Goal: Transaction & Acquisition: Purchase product/service

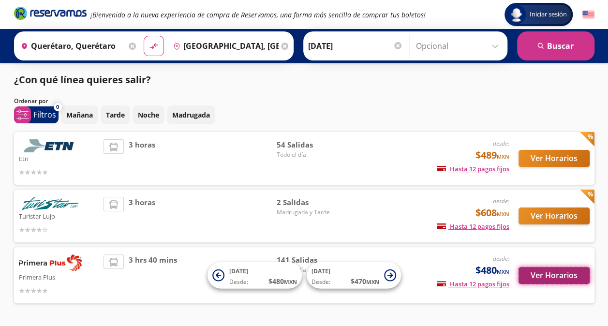
click at [541, 280] on button "Ver Horarios" at bounding box center [554, 275] width 71 height 17
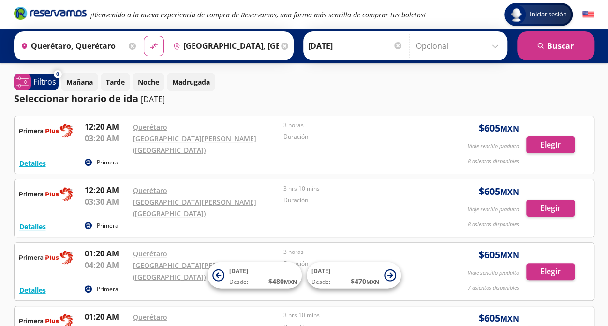
click at [239, 45] on input "[GEOGRAPHIC_DATA], [GEOGRAPHIC_DATA]" at bounding box center [223, 46] width 109 height 24
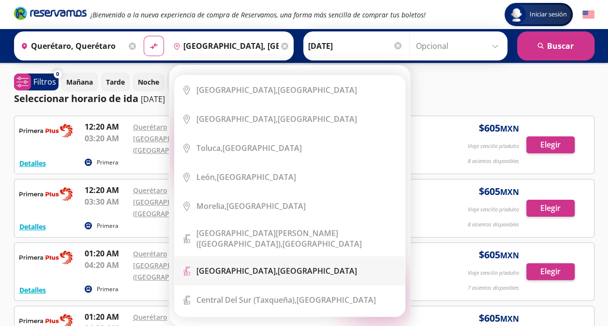
click at [268, 267] on div "[GEOGRAPHIC_DATA], [GEOGRAPHIC_DATA]" at bounding box center [276, 271] width 161 height 11
type input "[GEOGRAPHIC_DATA], [GEOGRAPHIC_DATA]"
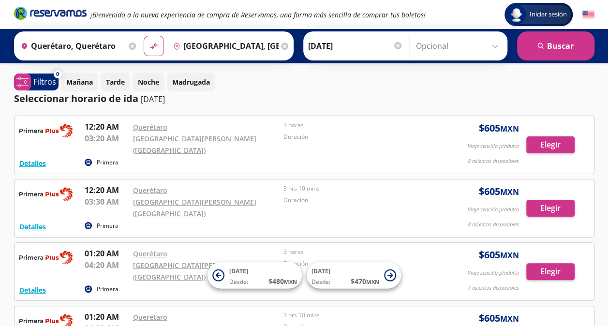
click at [316, 94] on div "Seleccionar horario de [PERSON_NAME] [DATE]" at bounding box center [304, 98] width 581 height 15
click at [562, 35] on button "search [GEOGRAPHIC_DATA]" at bounding box center [555, 45] width 77 height 29
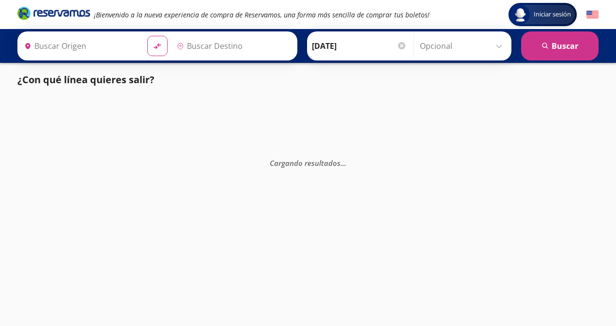
type input "Querétaro, Querétaro"
type input "[GEOGRAPHIC_DATA], [GEOGRAPHIC_DATA]"
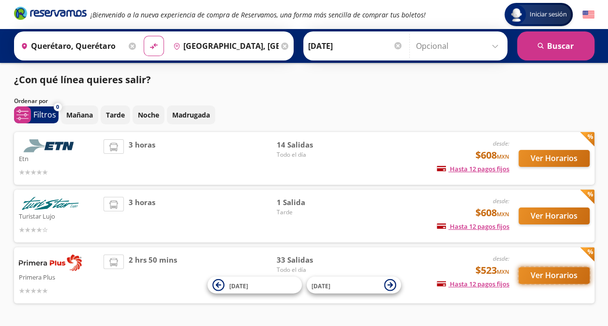
click at [552, 272] on button "Ver Horarios" at bounding box center [554, 275] width 71 height 17
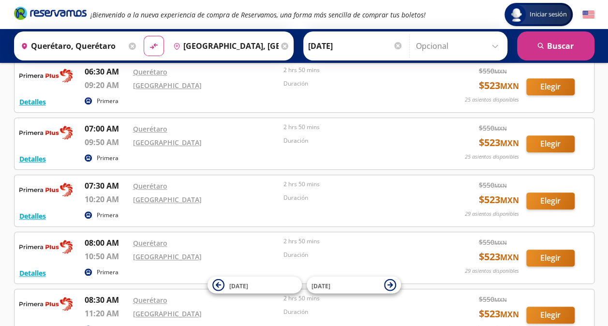
scroll to position [377, 0]
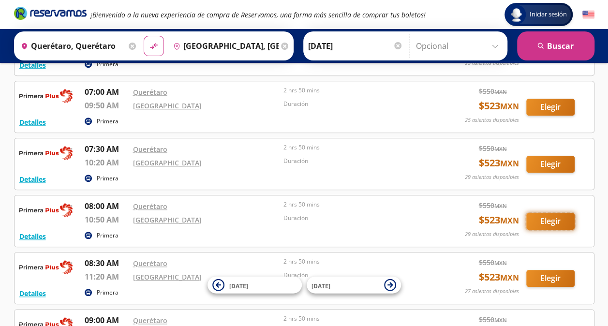
click at [553, 217] on button "Elegir" at bounding box center [551, 221] width 48 height 17
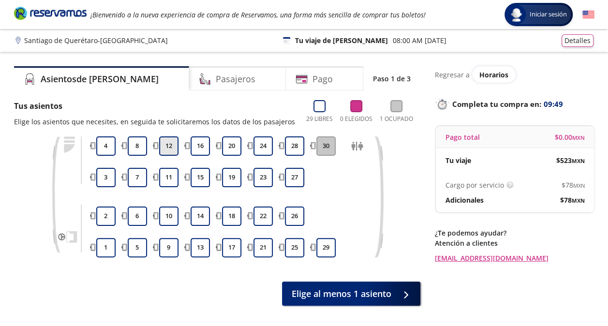
click at [163, 139] on button "12" at bounding box center [168, 145] width 19 height 19
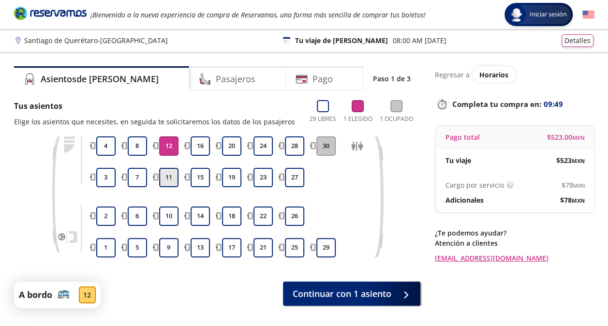
click at [165, 173] on button "11" at bounding box center [168, 177] width 19 height 19
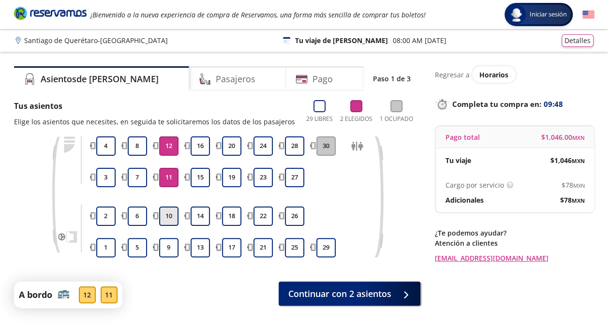
click at [167, 210] on button "10" at bounding box center [168, 216] width 19 height 19
click at [168, 237] on div "9 10 11 12" at bounding box center [169, 196] width 24 height 121
click at [168, 244] on button "9" at bounding box center [168, 247] width 19 height 19
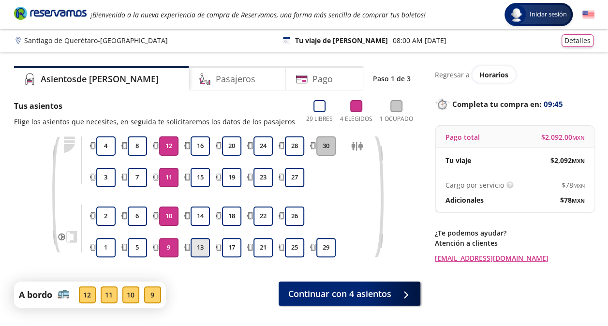
click at [199, 250] on button "13" at bounding box center [200, 247] width 19 height 19
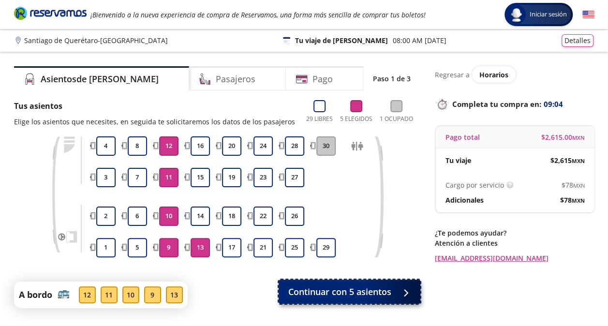
click at [375, 287] on span "Continuar con 5 asientos" at bounding box center [339, 292] width 103 height 13
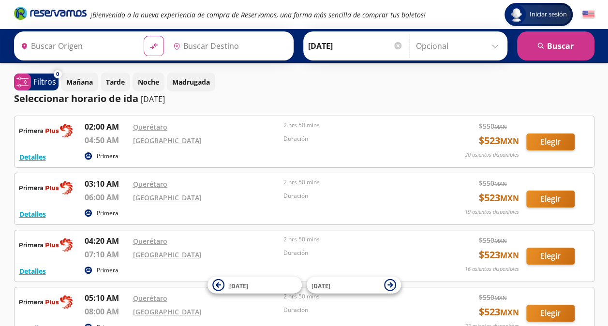
type input "Querétaro, Querétaro"
type input "[GEOGRAPHIC_DATA], [GEOGRAPHIC_DATA]"
click at [105, 50] on input "Querétaro, Querétaro" at bounding box center [71, 46] width 109 height 24
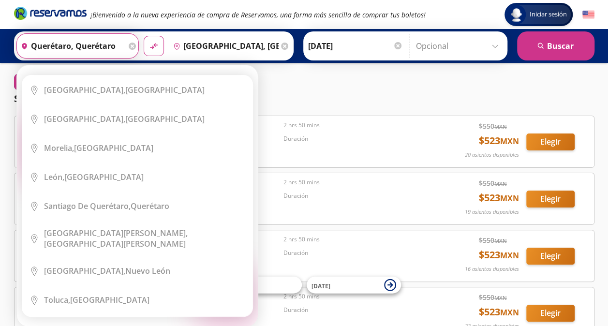
drag, startPoint x: 117, startPoint y: 46, endPoint x: 3, endPoint y: 51, distance: 114.3
click at [3, 51] on div "Origen heroicons:map-pin-20-solid [GEOGRAPHIC_DATA], [GEOGRAPHIC_DATA] Elige tu…" at bounding box center [304, 46] width 608 height 34
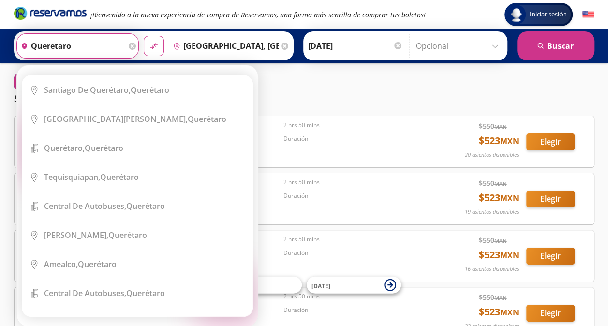
click at [144, 36] on button "material-symbols:compare-arrows-rounded" at bounding box center [154, 46] width 20 height 20
type input "[GEOGRAPHIC_DATA], [GEOGRAPHIC_DATA]"
type input "Querétaro, Querétaro"
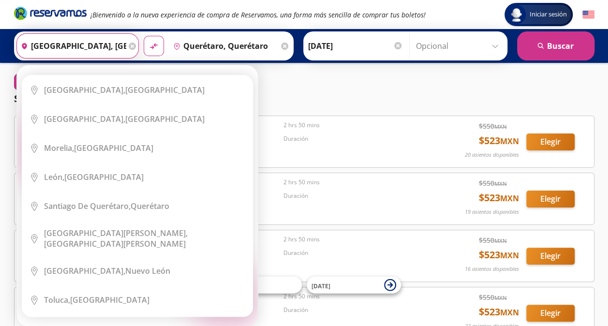
click at [54, 47] on input "[GEOGRAPHIC_DATA], [GEOGRAPHIC_DATA]" at bounding box center [71, 46] width 109 height 24
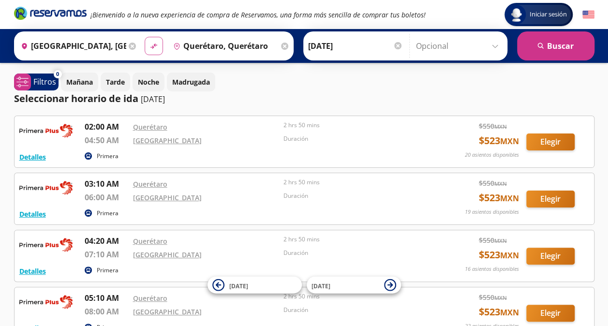
click at [151, 45] on icon "material-symbols:compare-arrows-rounded" at bounding box center [154, 46] width 9 height 9
type input "Querétaro, Querétaro"
type input "[GEOGRAPHIC_DATA], [GEOGRAPHIC_DATA]"
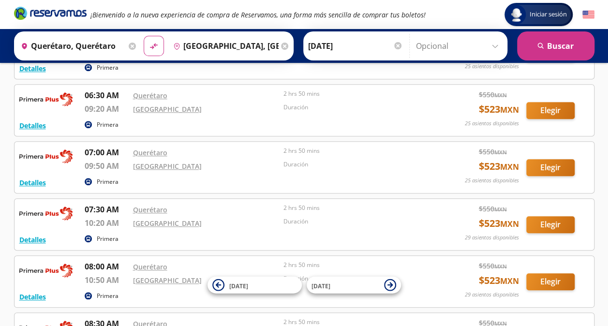
scroll to position [360, 0]
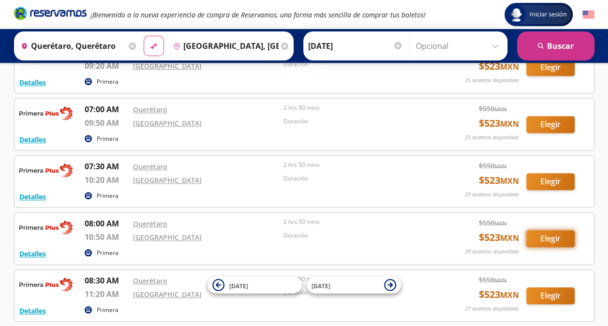
click at [550, 234] on button "Elegir" at bounding box center [551, 238] width 48 height 17
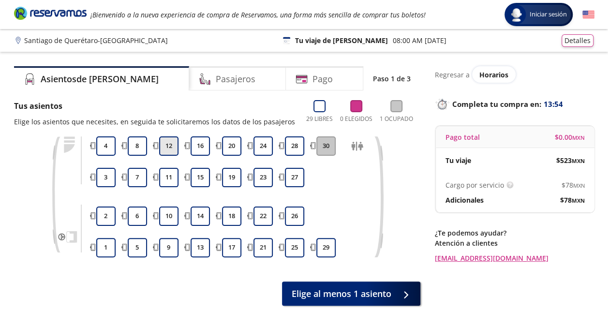
click at [166, 144] on button "12" at bounding box center [168, 145] width 19 height 19
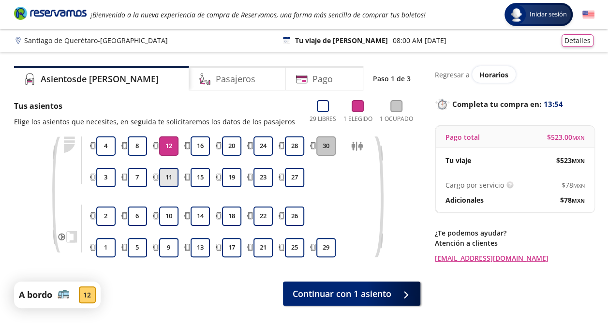
click at [167, 173] on button "11" at bounding box center [168, 177] width 19 height 19
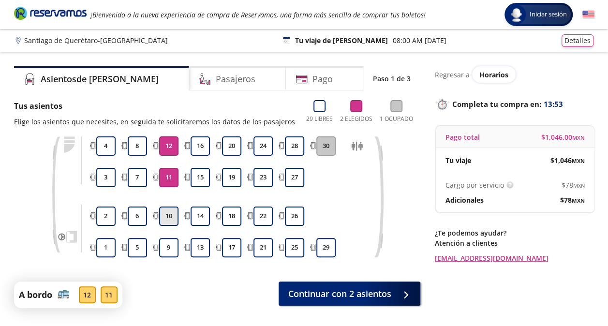
click at [173, 219] on button "10" at bounding box center [168, 216] width 19 height 19
click at [172, 242] on button "9" at bounding box center [168, 247] width 19 height 19
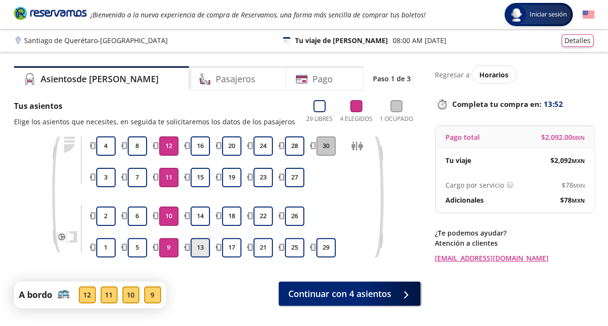
click at [209, 241] on button "13" at bounding box center [200, 247] width 19 height 19
click at [570, 36] on button "Detalles" at bounding box center [578, 39] width 32 height 13
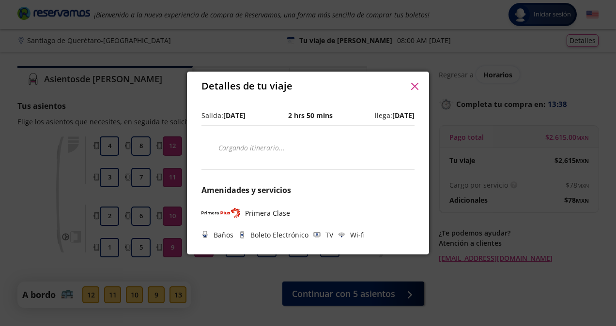
click at [417, 84] on icon "button" at bounding box center [414, 86] width 7 height 7
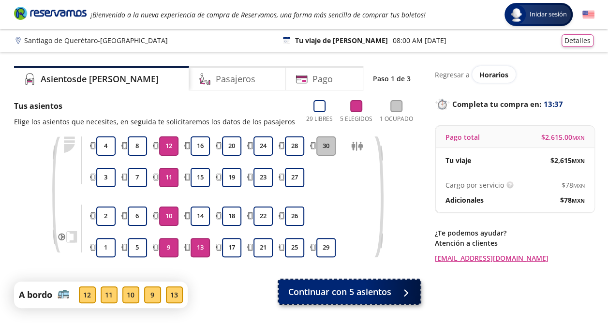
click at [365, 289] on span "Continuar con 5 asientos" at bounding box center [339, 292] width 103 height 13
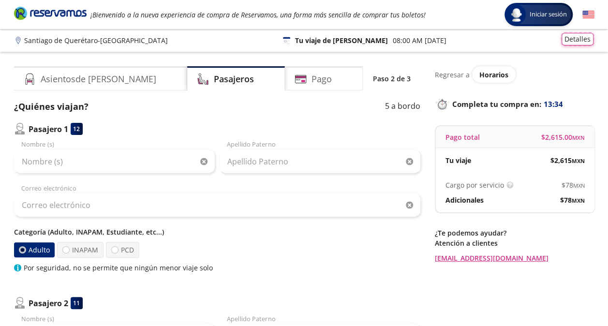
click at [570, 39] on button "Detalles" at bounding box center [578, 39] width 32 height 13
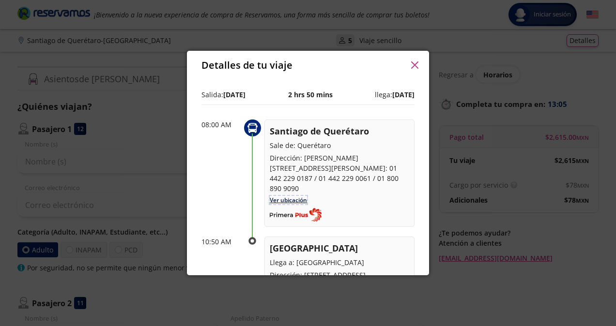
click at [288, 201] on link "Ver ubicación" at bounding box center [288, 200] width 37 height 8
click at [417, 63] on icon "button" at bounding box center [414, 64] width 7 height 7
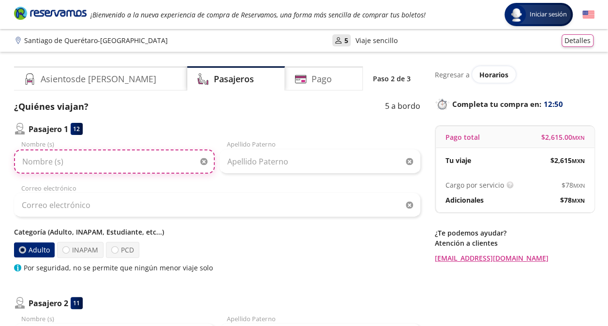
click at [136, 163] on input "Nombre (s)" at bounding box center [114, 162] width 201 height 24
type input "y"
click at [34, 160] on input "[DEMOGRAPHIC_DATA]" at bounding box center [114, 162] width 201 height 24
type input "[PERSON_NAME]"
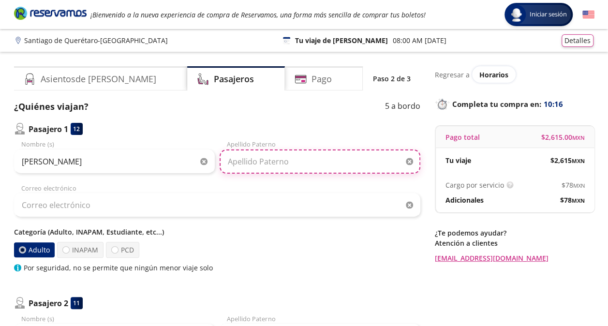
click at [295, 155] on input "Apellido Paterno" at bounding box center [320, 162] width 201 height 24
type input "[PERSON_NAME]"
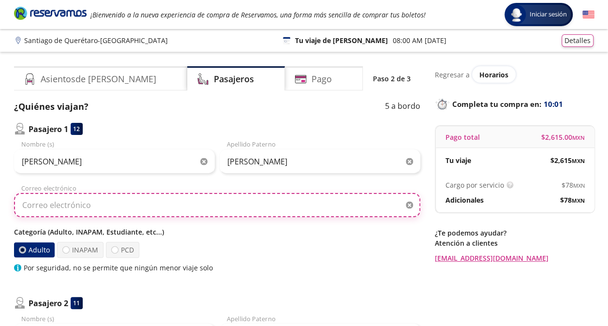
click at [226, 204] on input "Correo electrónico" at bounding box center [217, 205] width 407 height 24
type input "[EMAIL_ADDRESS][DOMAIN_NAME]"
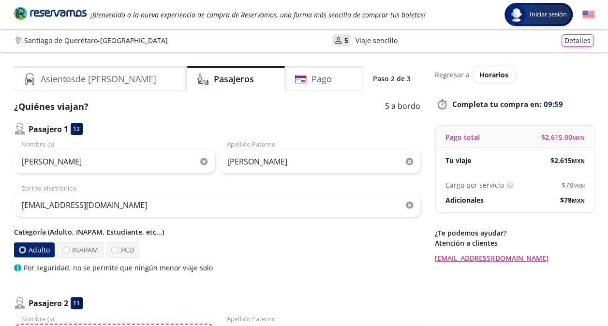
type input "[PERSON_NAME]"
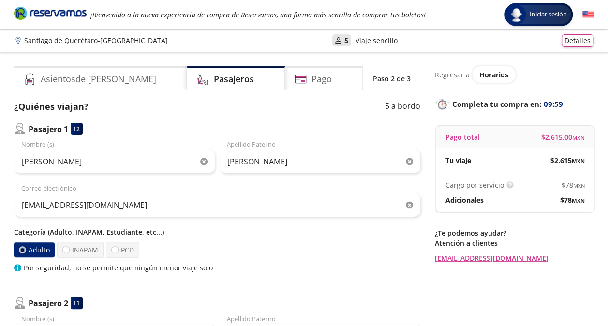
type input "[PERSON_NAME]"
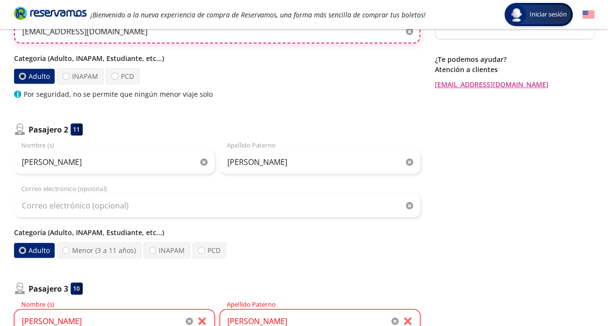
scroll to position [175, 0]
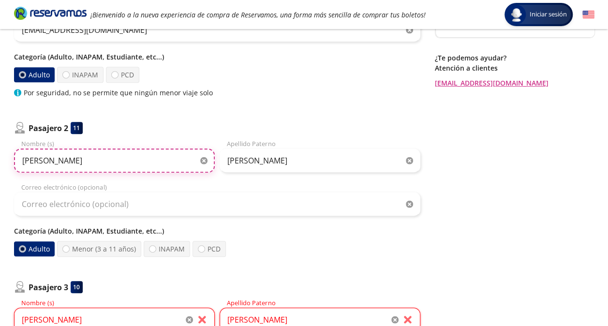
click at [60, 163] on input "[PERSON_NAME]" at bounding box center [114, 161] width 201 height 24
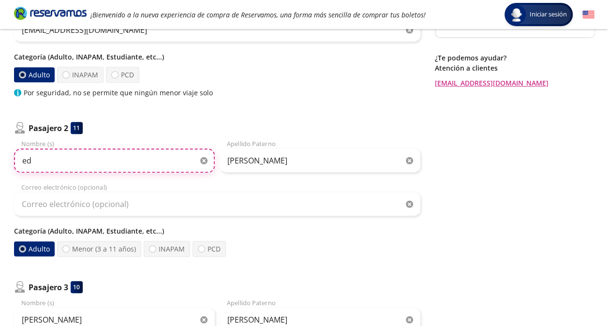
type input "e"
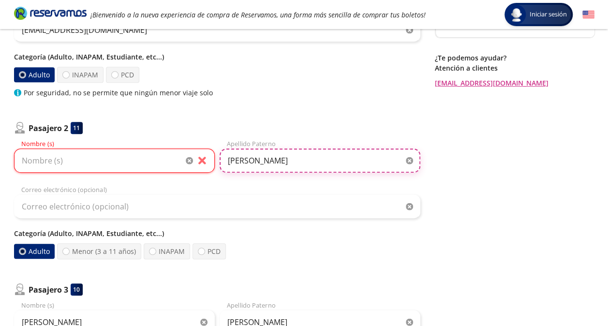
click at [271, 156] on input "[PERSON_NAME]" at bounding box center [320, 161] width 201 height 24
type input "h"
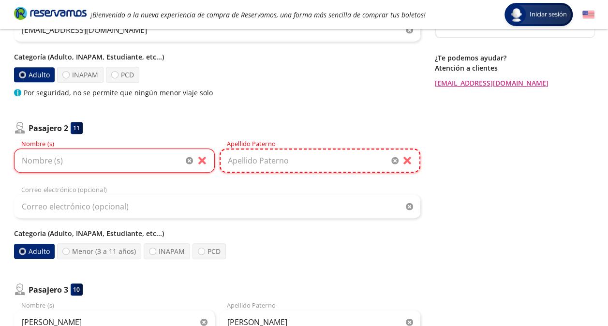
type input "I"
click at [152, 166] on input "Nombre (s)" at bounding box center [114, 161] width 201 height 24
type input "[PERSON_NAME]"
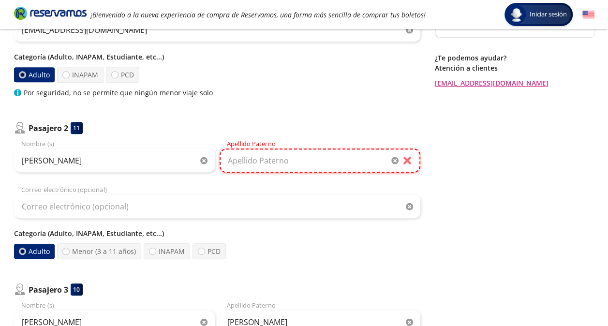
click at [282, 160] on input "Apellido Paterno" at bounding box center [320, 161] width 201 height 24
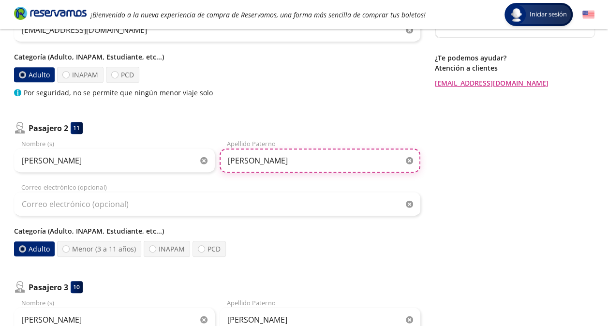
type input "[PERSON_NAME]"
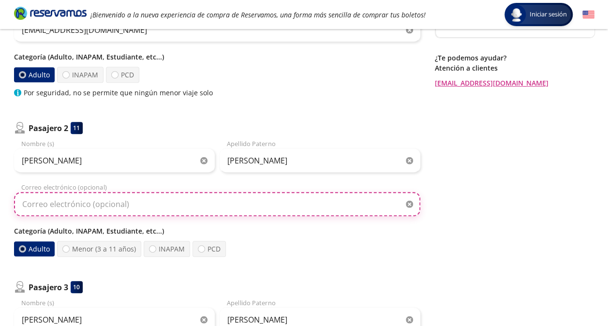
click at [124, 202] on input "Correo electrónico (opcional)" at bounding box center [217, 204] width 407 height 24
type input "[EMAIL_ADDRESS][DOMAIN_NAME]"
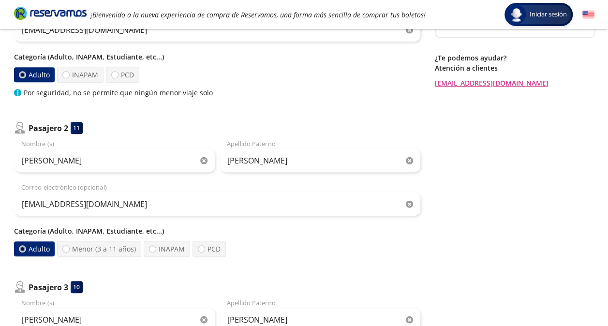
type input "[EMAIL_ADDRESS][DOMAIN_NAME]"
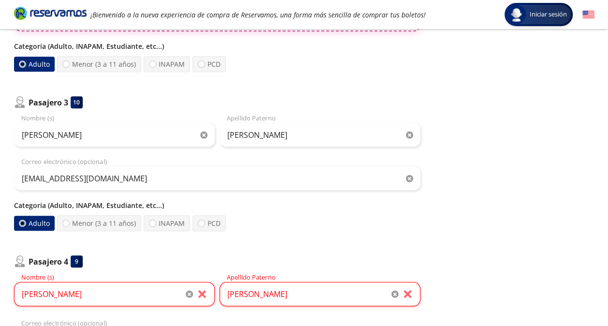
scroll to position [367, 0]
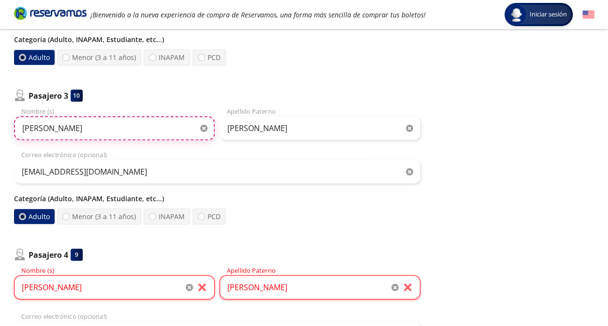
click at [45, 126] on input "[PERSON_NAME]" at bounding box center [114, 128] width 201 height 24
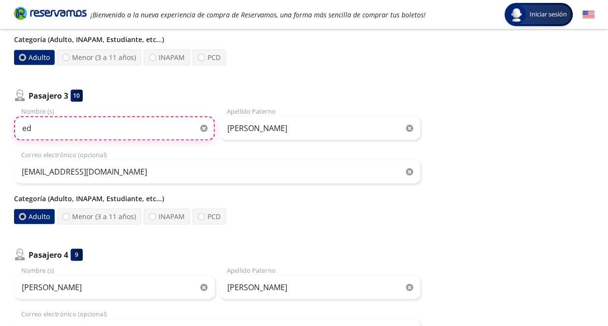
type input "e"
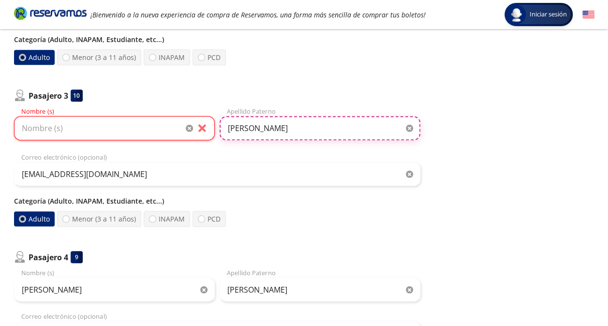
click at [272, 130] on input "[PERSON_NAME]" at bounding box center [320, 128] width 201 height 24
type input "h"
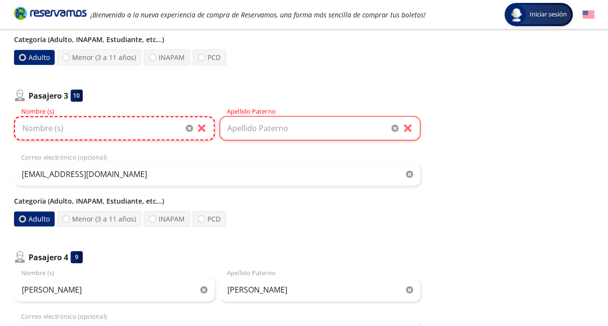
click at [98, 129] on input "Nombre (s)" at bounding box center [114, 128] width 201 height 24
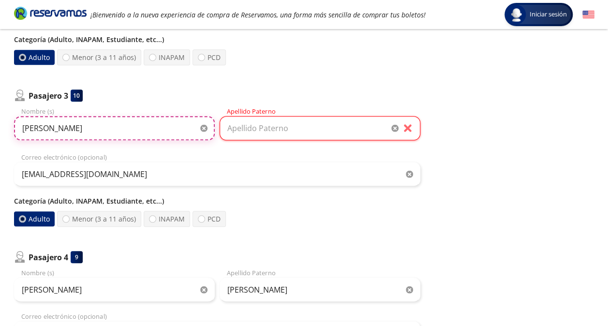
type input "[PERSON_NAME]"
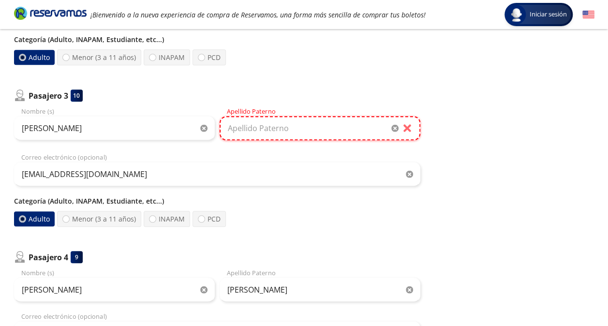
click at [256, 133] on input "Apellido Paterno" at bounding box center [320, 128] width 201 height 24
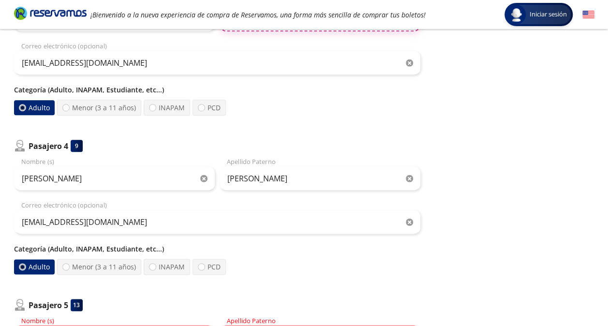
scroll to position [485, 0]
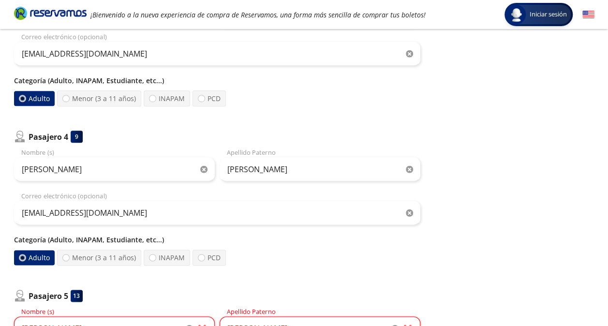
type input "MARIN"
click at [63, 165] on input "[PERSON_NAME]" at bounding box center [114, 169] width 201 height 24
click at [206, 169] on icon "button" at bounding box center [203, 169] width 7 height 7
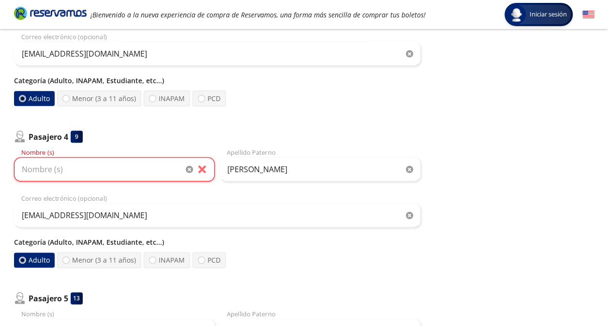
click at [410, 170] on icon "button" at bounding box center [409, 169] width 7 height 7
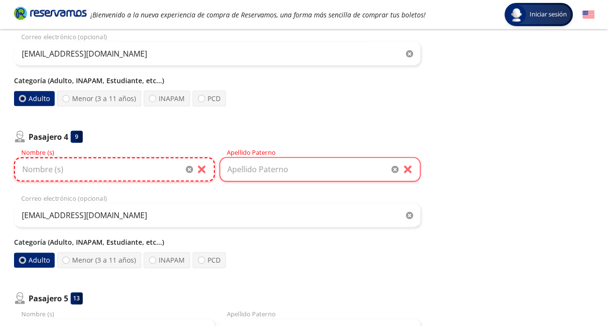
click at [110, 171] on input "Nombre (s)" at bounding box center [114, 169] width 201 height 24
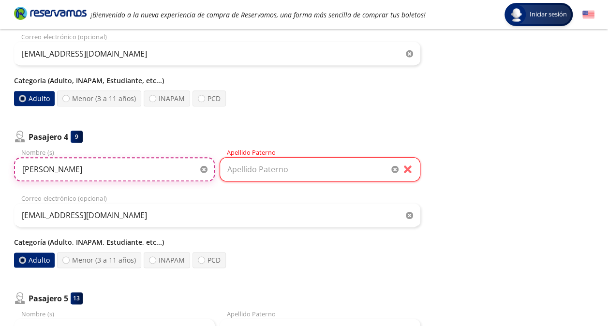
type input "[PERSON_NAME]"
click at [253, 165] on input "Apellido Paterno" at bounding box center [320, 169] width 201 height 24
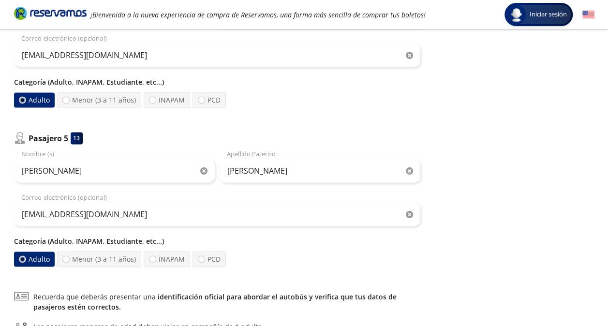
scroll to position [650, 0]
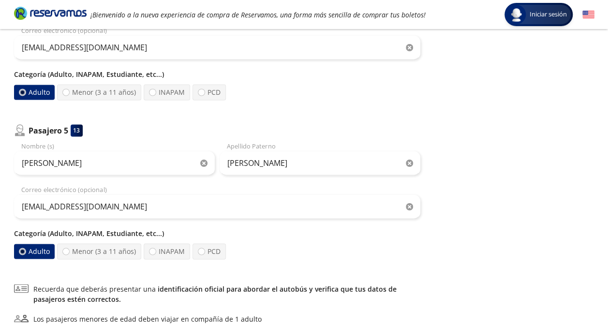
type input "[PERSON_NAME]"
click at [204, 162] on icon "button" at bounding box center [203, 163] width 7 height 7
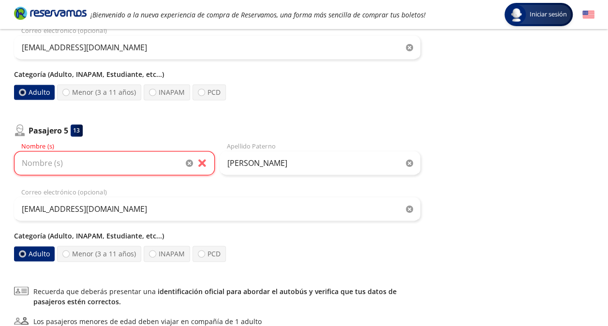
click at [407, 161] on icon "button" at bounding box center [409, 163] width 7 height 7
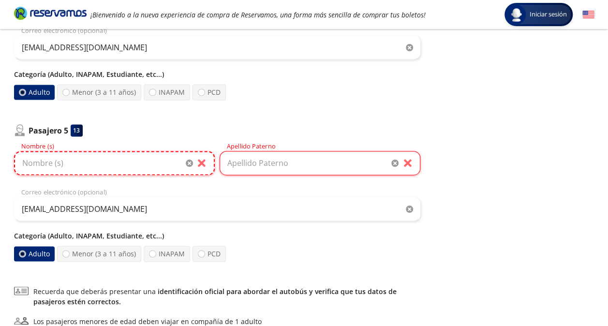
click at [138, 165] on input "Nombre (s)" at bounding box center [114, 163] width 201 height 24
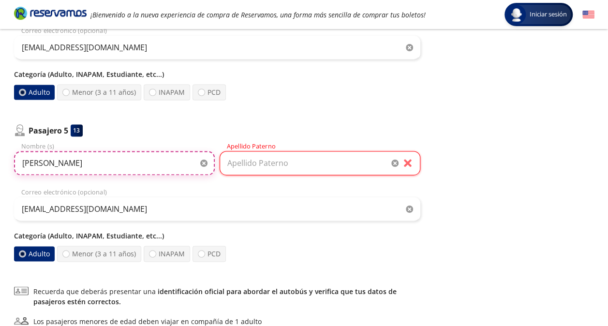
type input "[PERSON_NAME]"
click at [255, 166] on input "Apellido Paterno" at bounding box center [320, 163] width 201 height 24
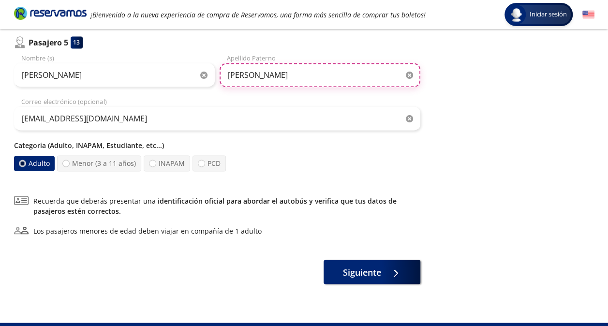
scroll to position [739, 0]
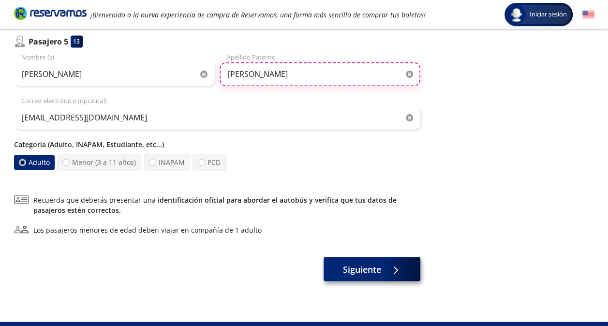
type input "[PERSON_NAME]"
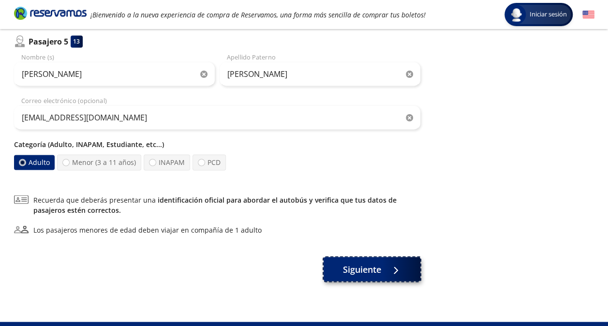
click at [411, 266] on button "Siguiente" at bounding box center [372, 269] width 97 height 24
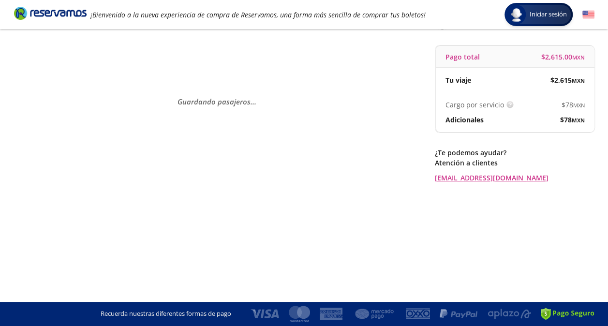
scroll to position [0, 0]
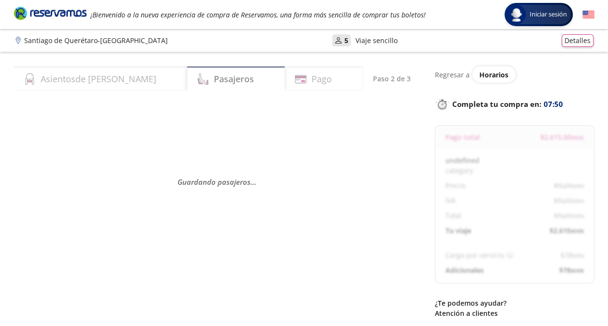
select select "MX"
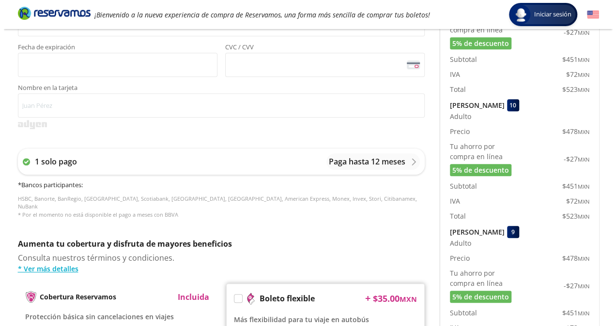
scroll to position [308, 0]
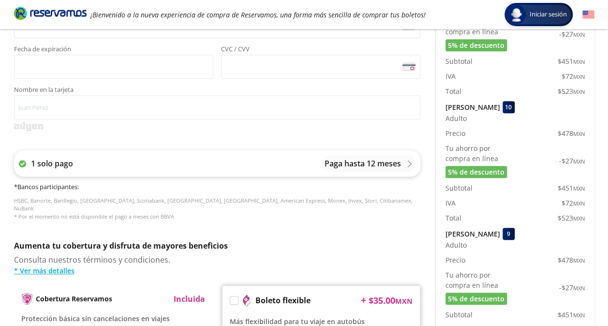
click at [394, 157] on div "Paga hasta 12 meses" at bounding box center [368, 163] width 93 height 16
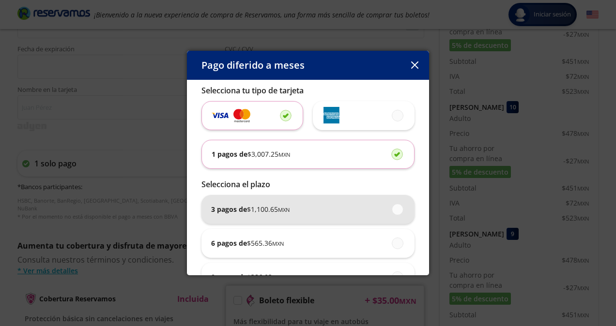
click at [324, 211] on div "3 pagos de $ 1,100.65 MXN" at bounding box center [308, 209] width 194 height 29
click at [392, 211] on input "3 pagos de $ 1,100.65 MXN" at bounding box center [395, 209] width 6 height 6
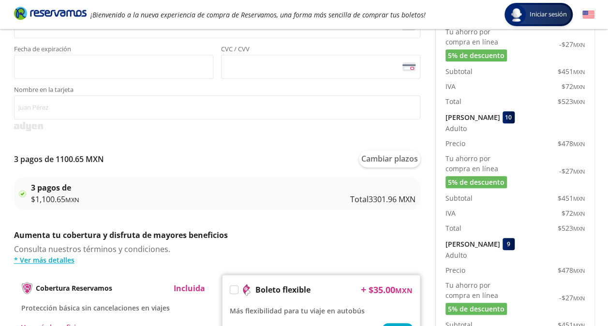
click at [357, 202] on p "Total 3301.96 MXN" at bounding box center [382, 200] width 65 height 12
click at [384, 159] on button "Cambiar plazos" at bounding box center [389, 159] width 61 height 17
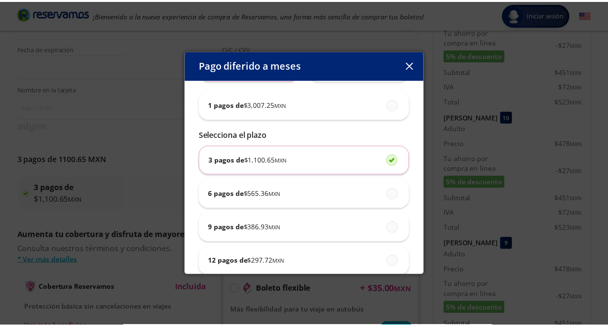
scroll to position [57, 0]
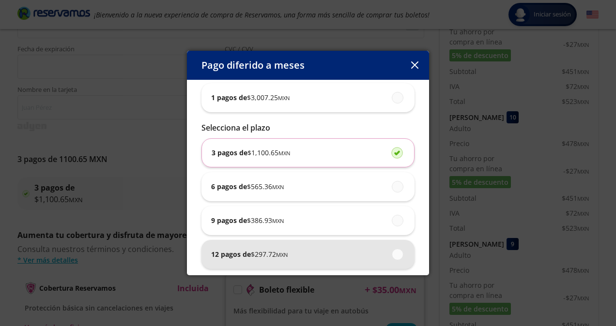
click at [322, 246] on div "12 pagos de $ 297.72 MXN" at bounding box center [308, 254] width 194 height 29
click at [392, 251] on input "12 pagos de $ 297.72 MXN" at bounding box center [395, 254] width 6 height 6
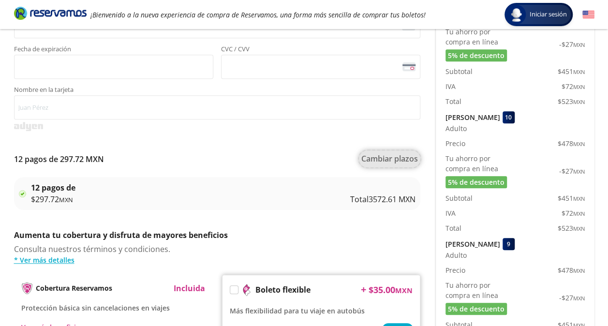
click at [383, 161] on button "Cambiar plazos" at bounding box center [389, 159] width 61 height 17
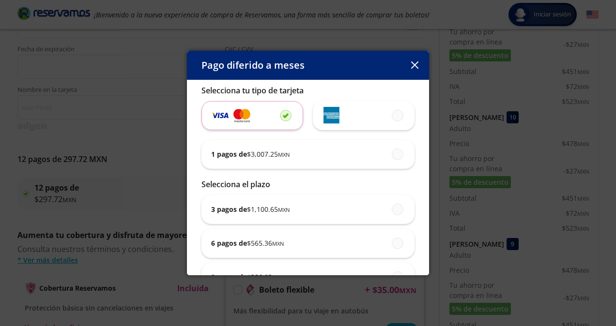
click at [416, 64] on icon "button" at bounding box center [414, 64] width 7 height 7
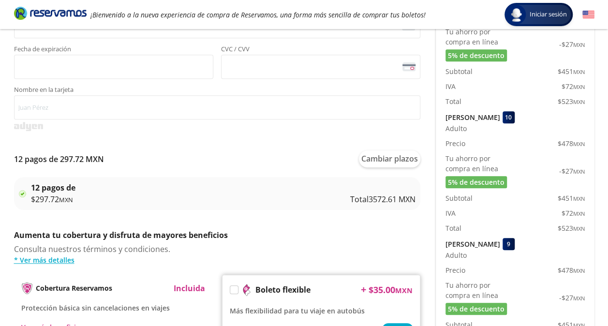
scroll to position [0, 0]
